Goal: Information Seeking & Learning: Learn about a topic

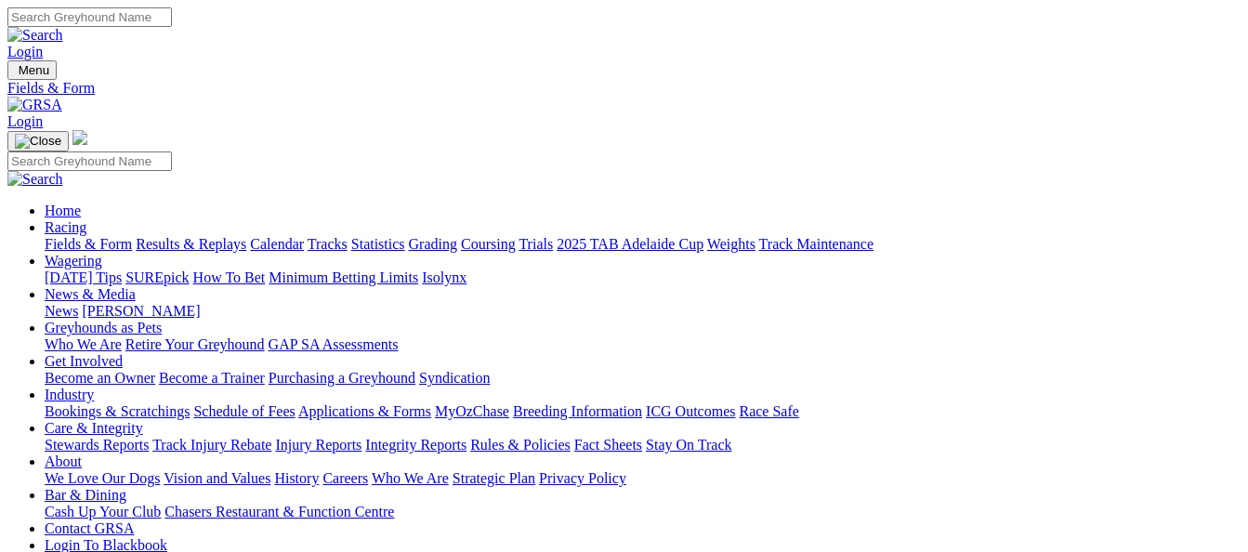
click at [204, 236] on link "Results & Replays" at bounding box center [191, 244] width 111 height 16
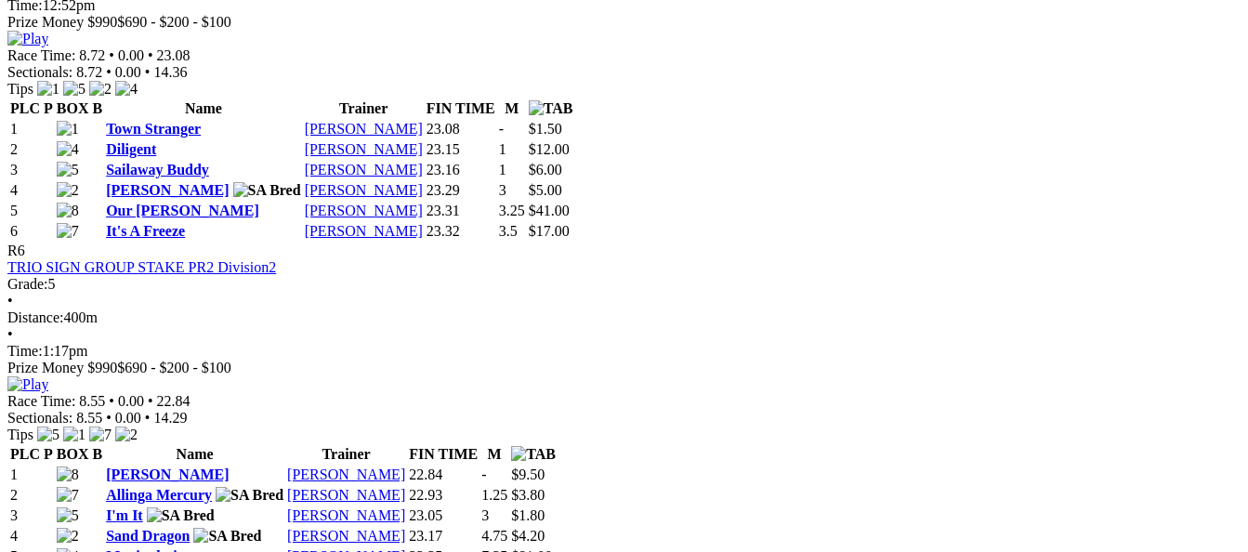
scroll to position [2324, 0]
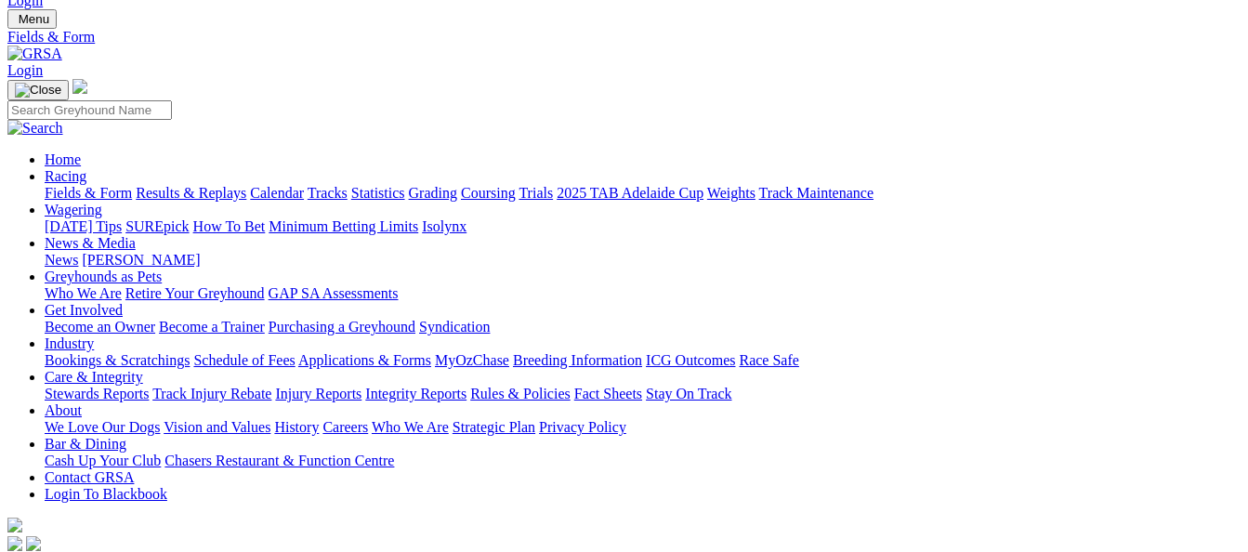
scroll to position [186, 0]
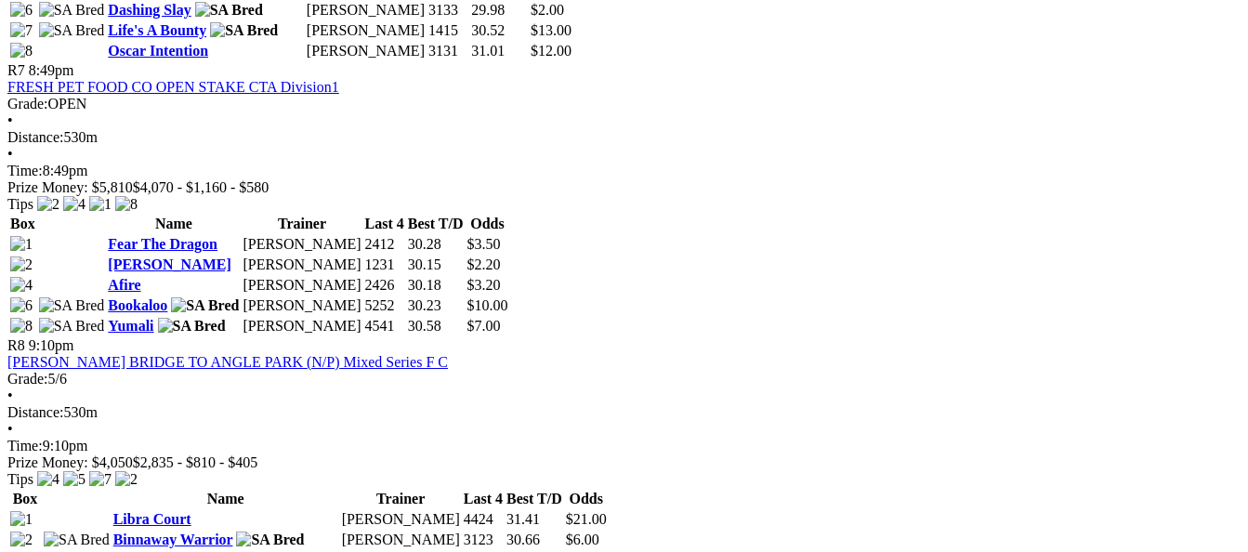
scroll to position [2788, 0]
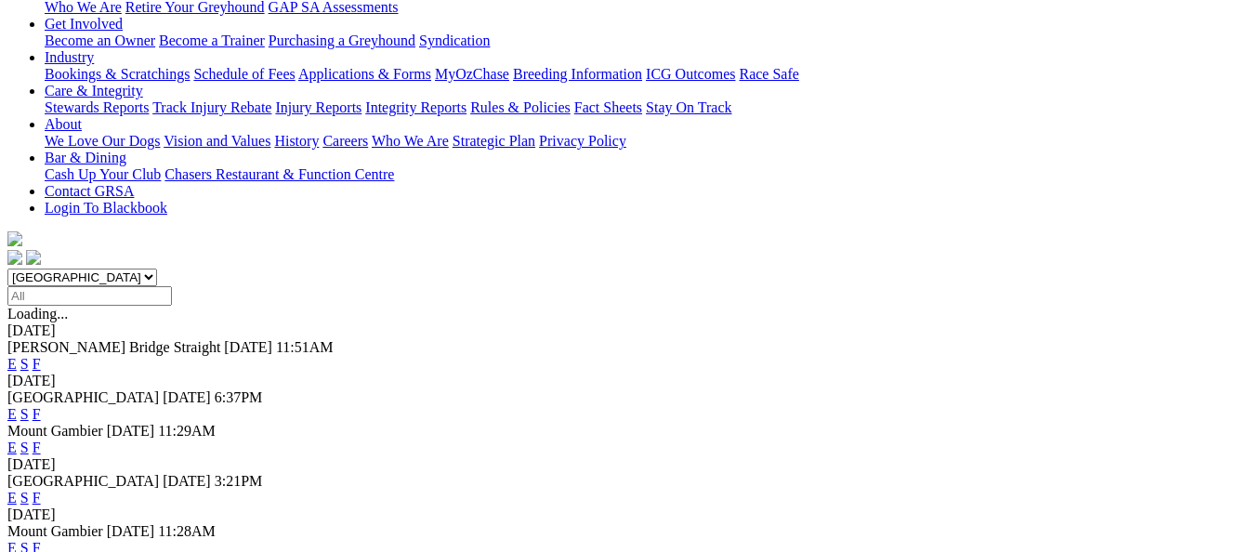
scroll to position [372, 0]
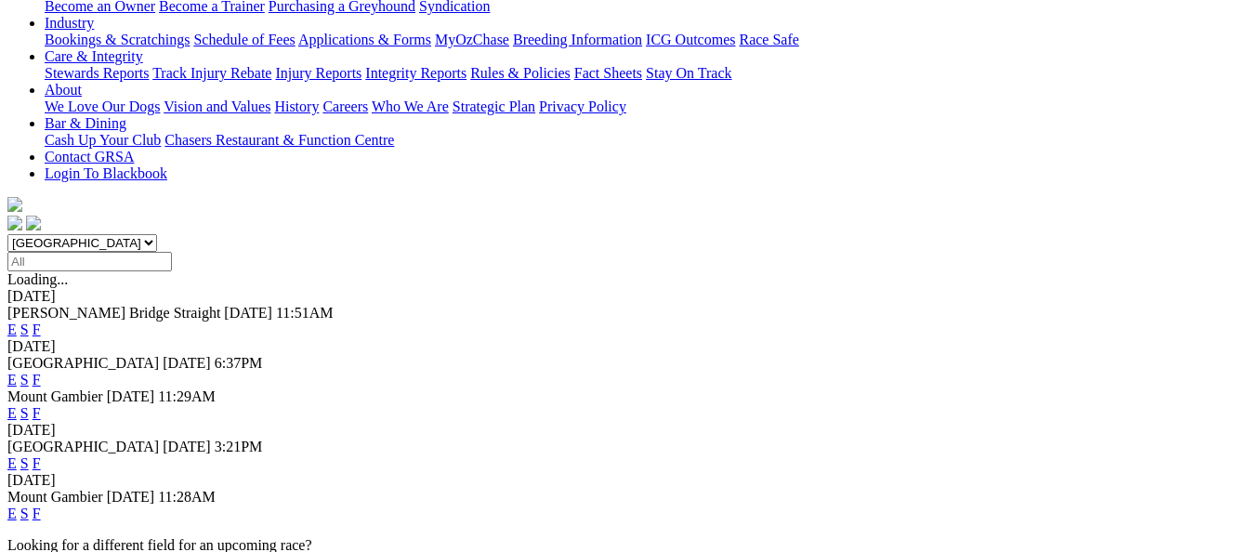
click at [41, 455] on link "F" at bounding box center [37, 463] width 8 height 16
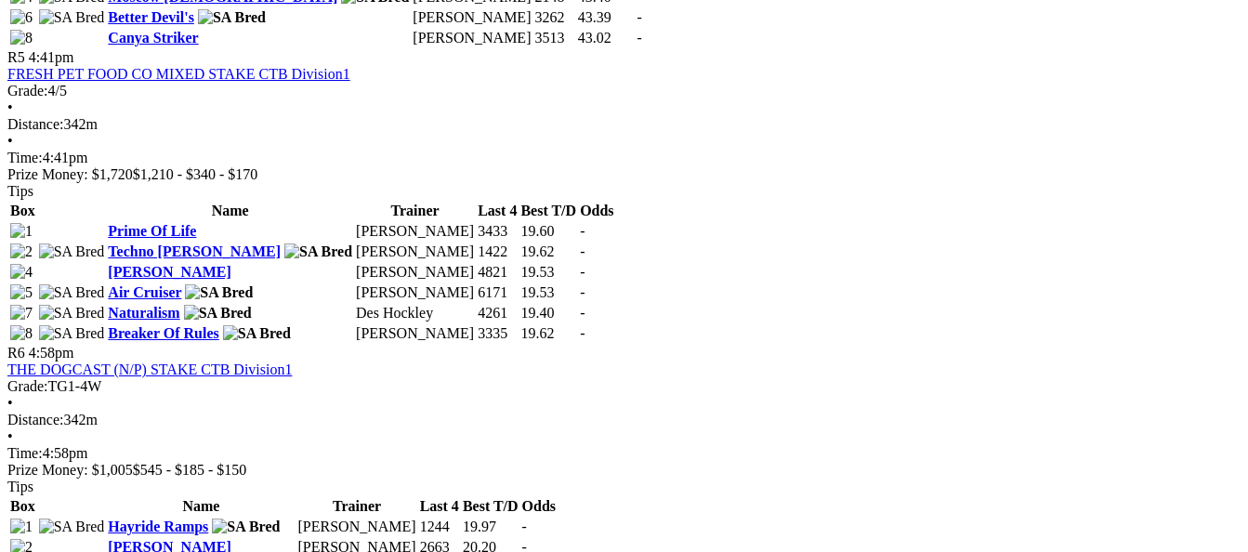
scroll to position [2138, 0]
